Goal: Task Accomplishment & Management: Manage account settings

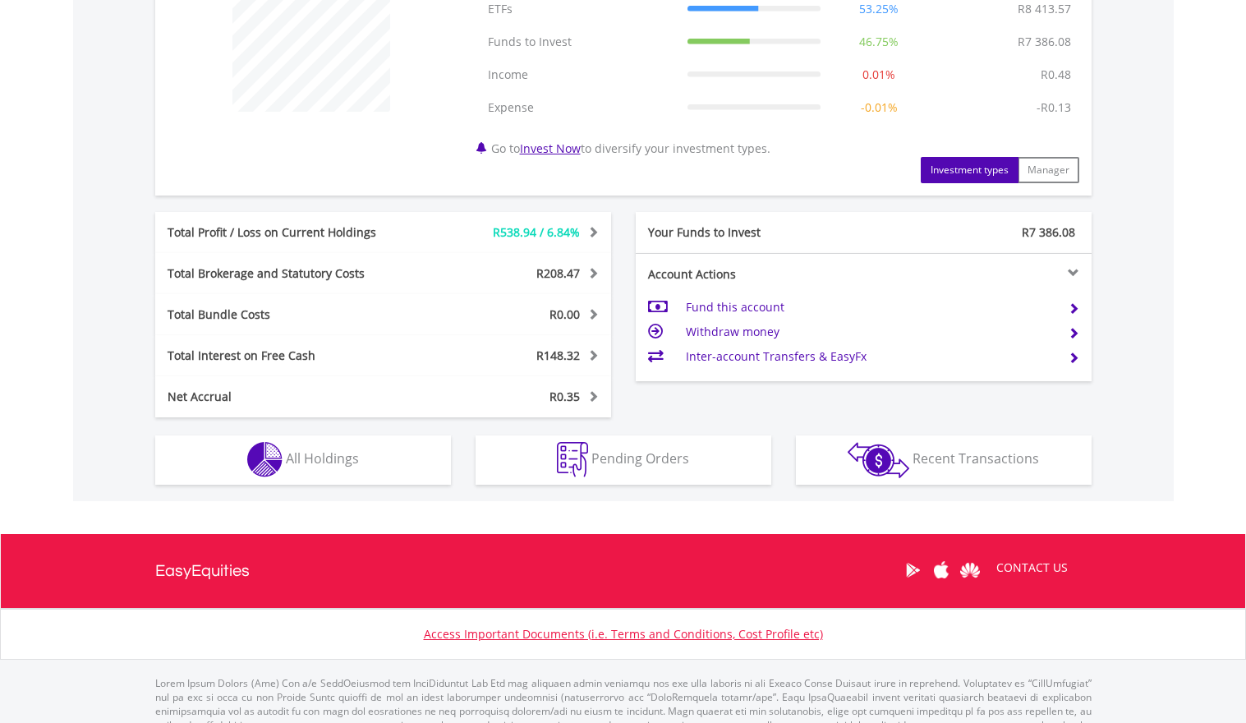
scroll to position [733, 0]
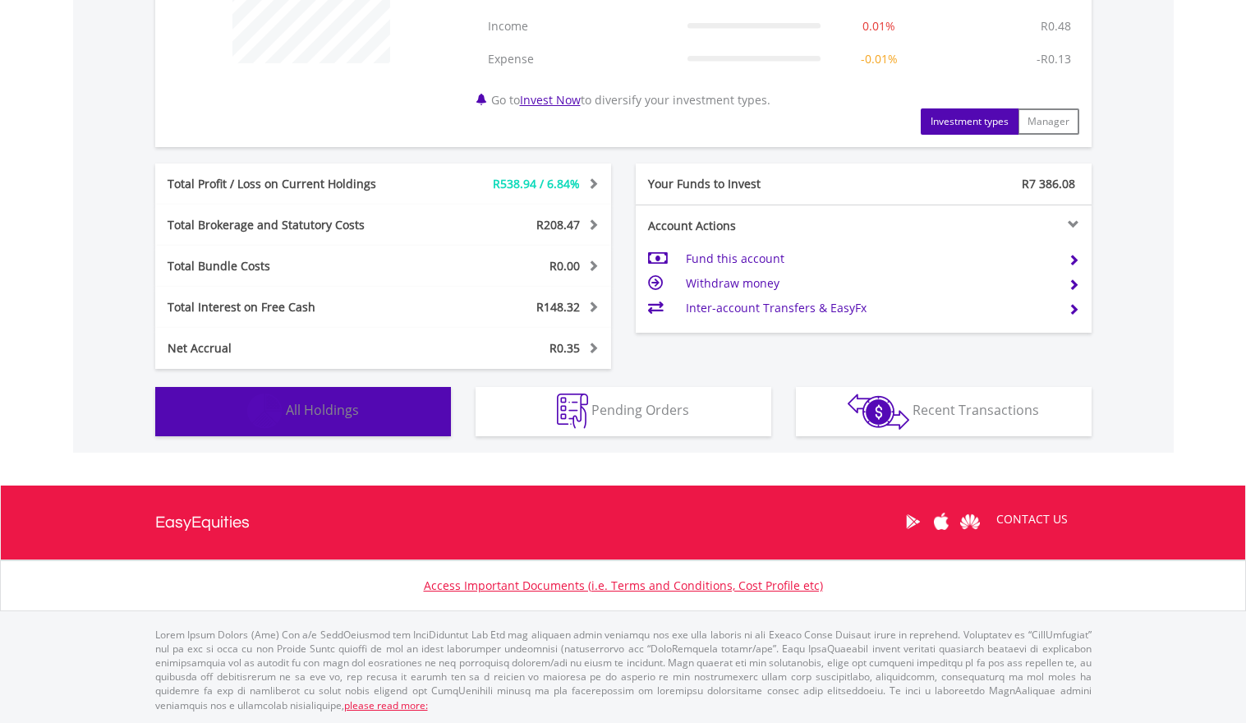
click at [325, 416] on span "All Holdings" at bounding box center [322, 410] width 73 height 18
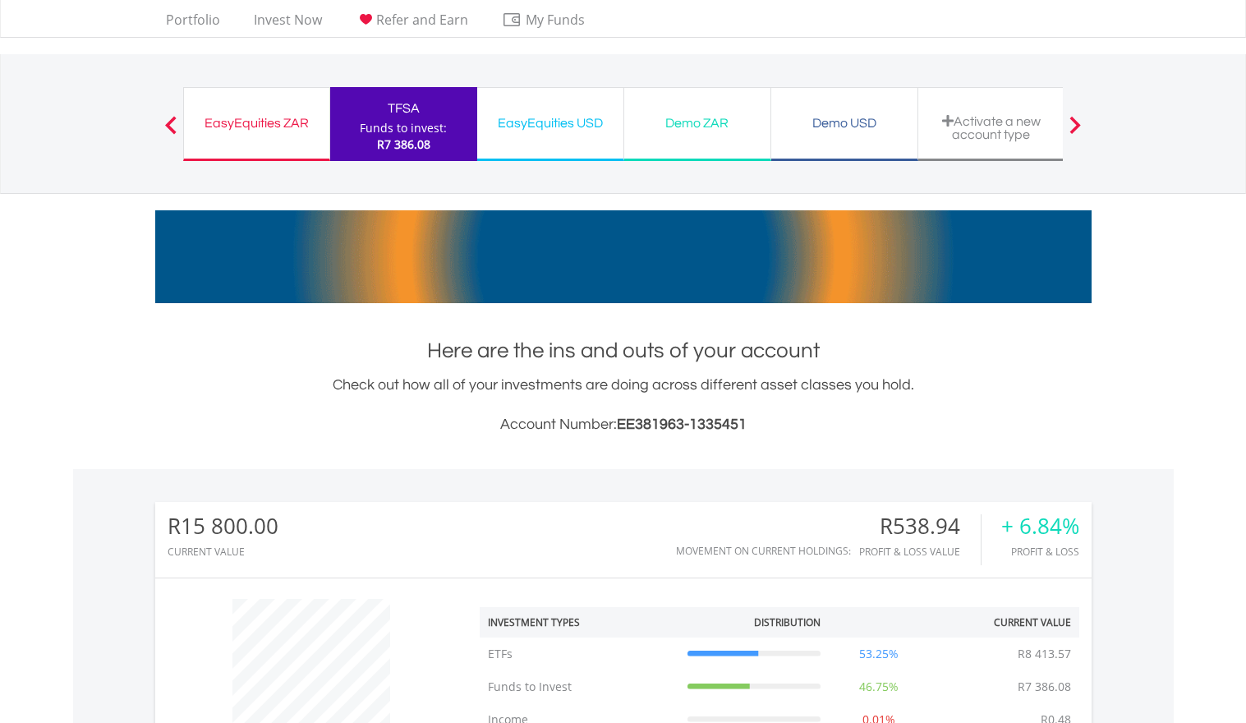
scroll to position [0, 0]
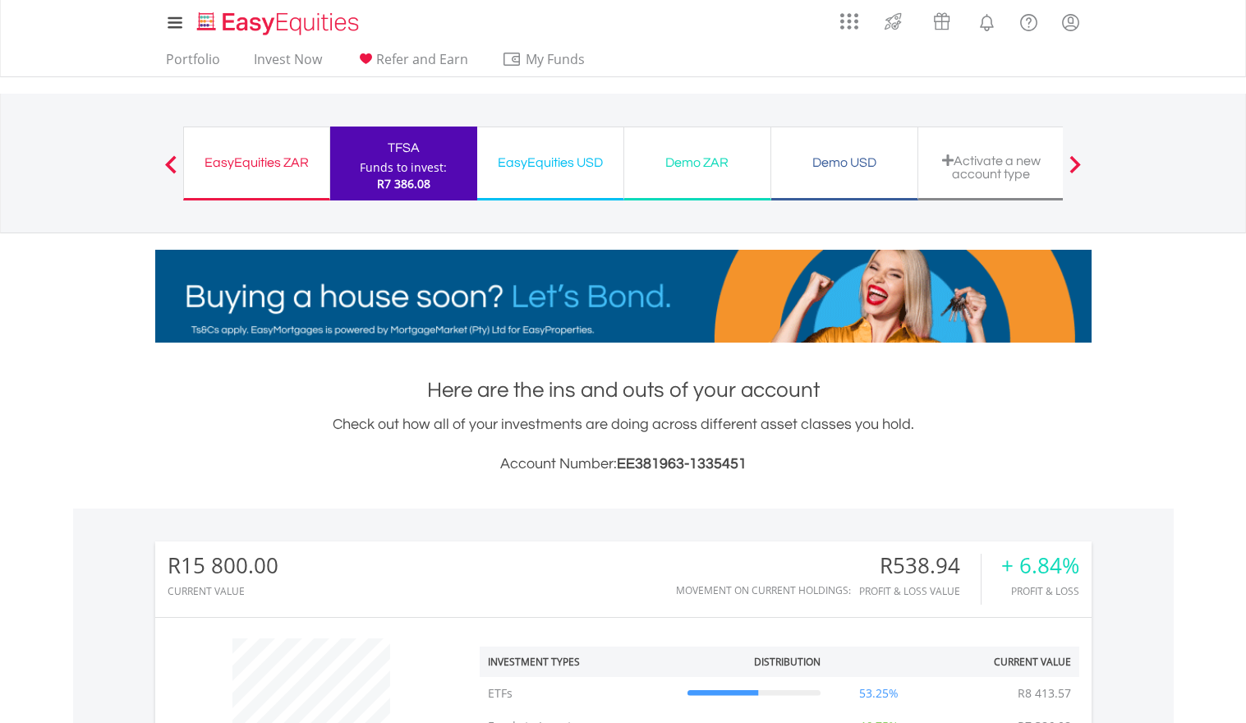
click at [228, 164] on div "EasyEquities ZAR" at bounding box center [257, 162] width 126 height 23
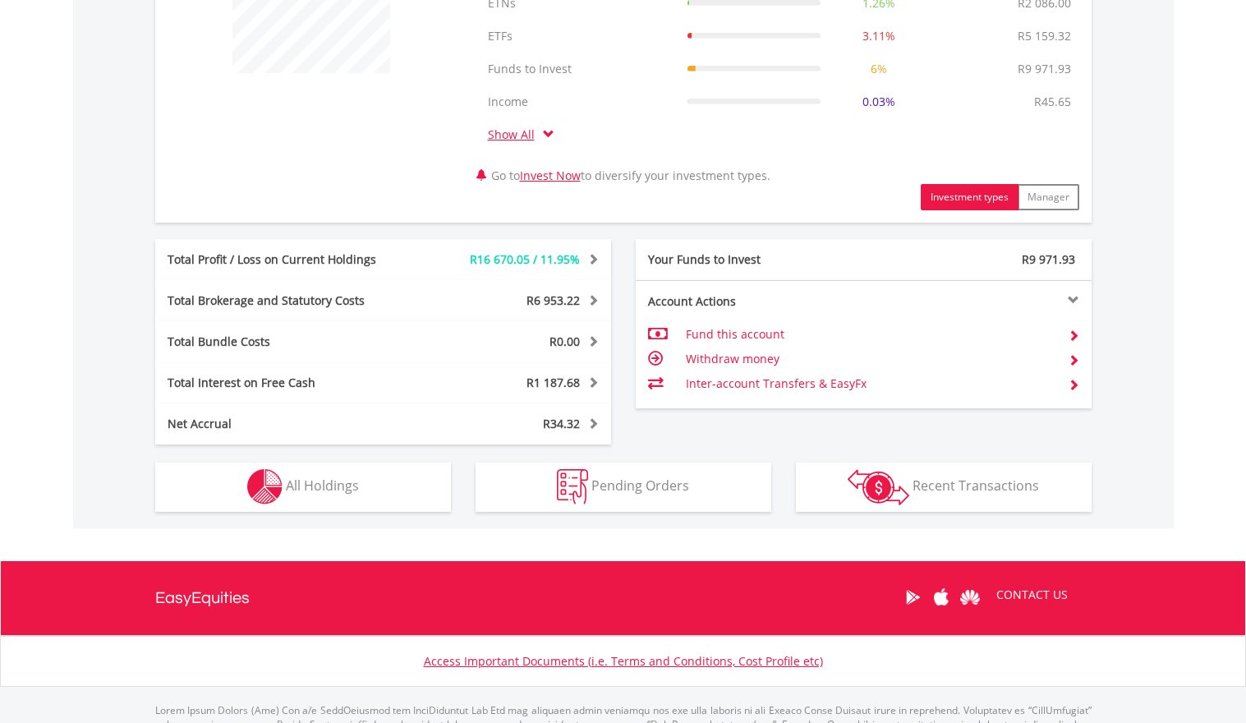
scroll to position [739, 0]
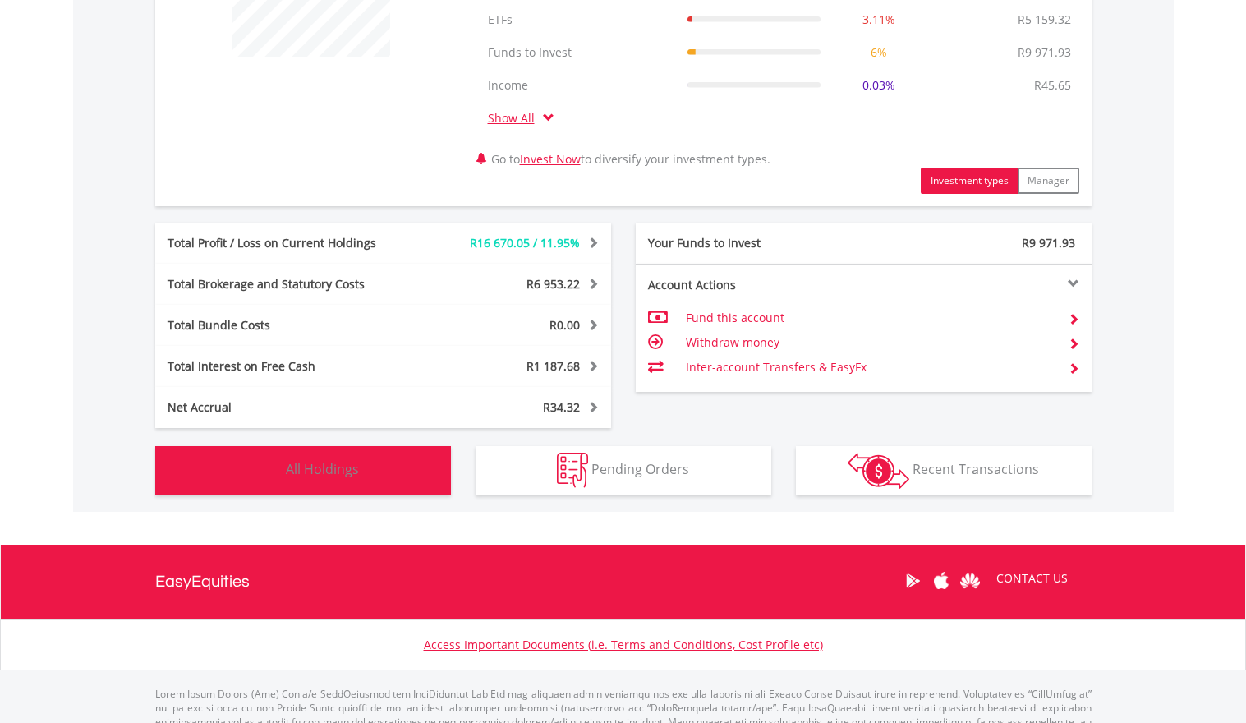
click at [328, 471] on span "All Holdings" at bounding box center [322, 469] width 73 height 18
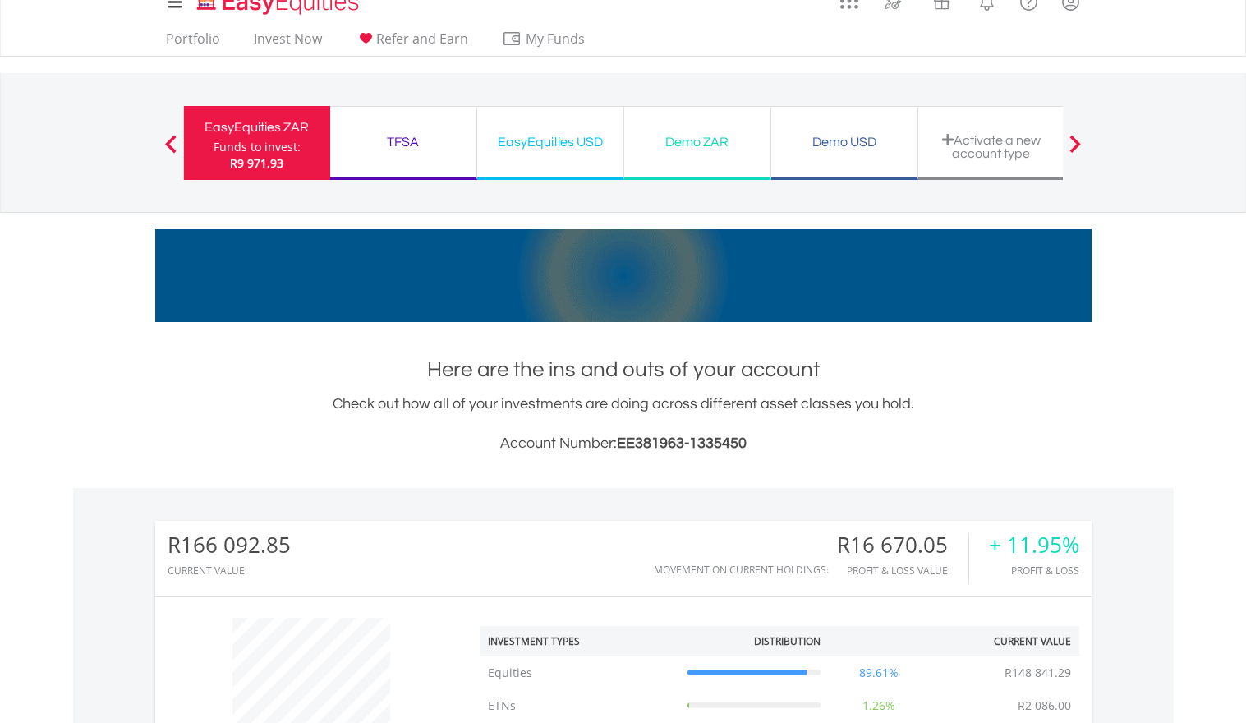
scroll to position [0, 0]
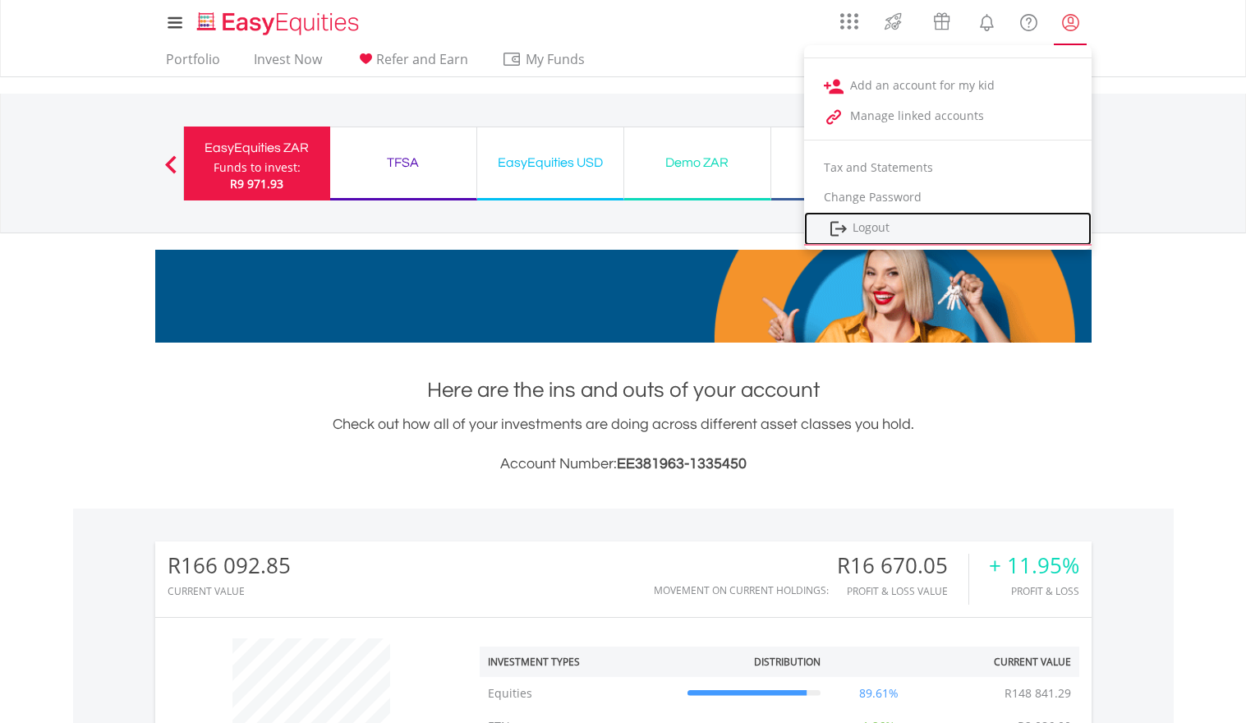
click at [881, 229] on link "Logout" at bounding box center [948, 229] width 288 height 34
